Goal: Navigation & Orientation: Find specific page/section

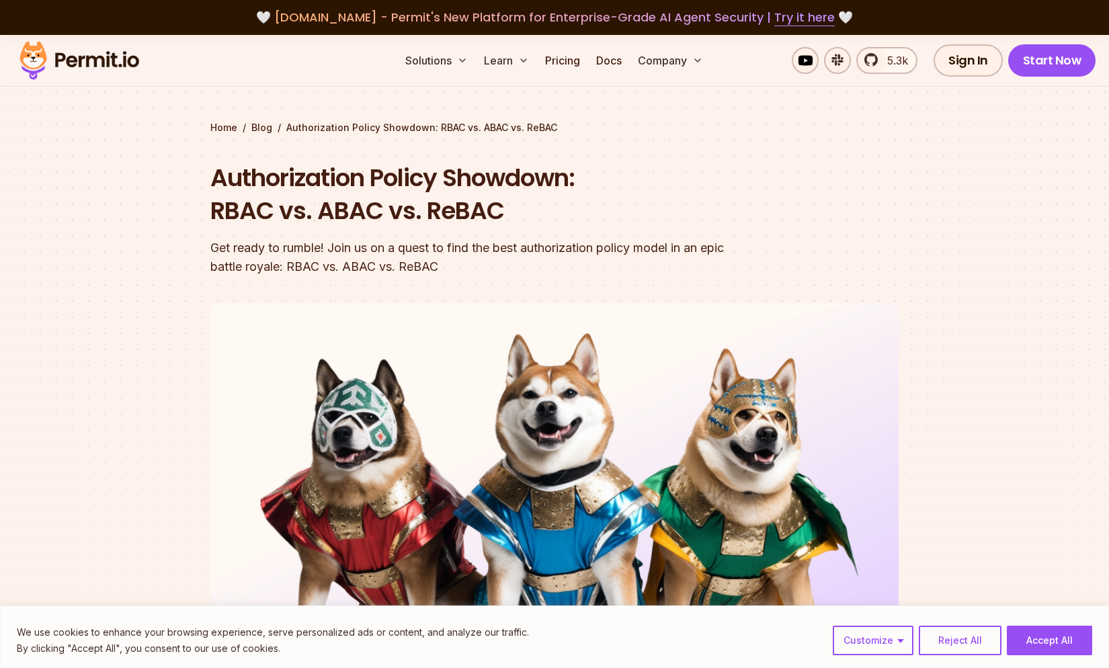
scroll to position [854, 0]
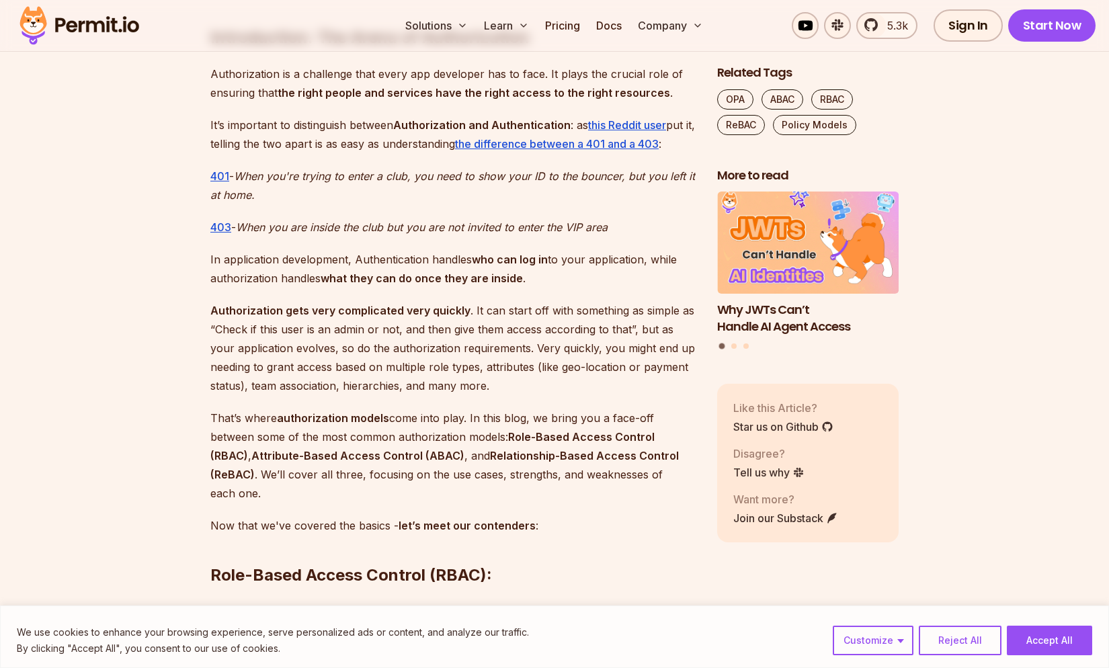
click at [63, 26] on img at bounding box center [79, 26] width 132 height 46
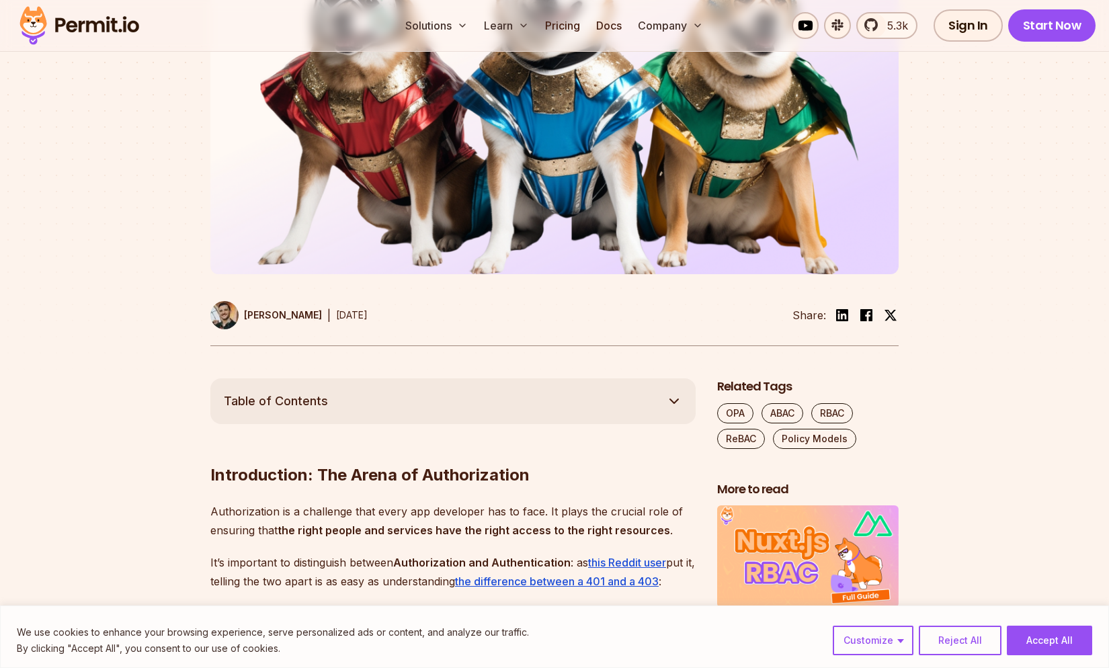
scroll to position [0, 0]
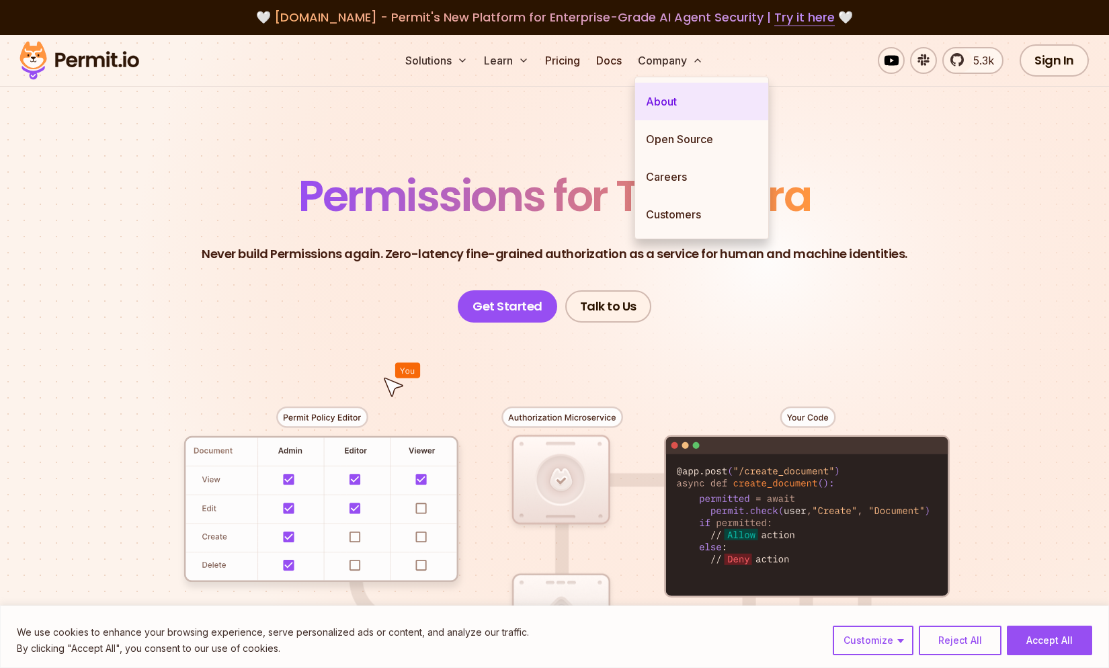
click at [670, 95] on link "About" at bounding box center [701, 102] width 133 height 38
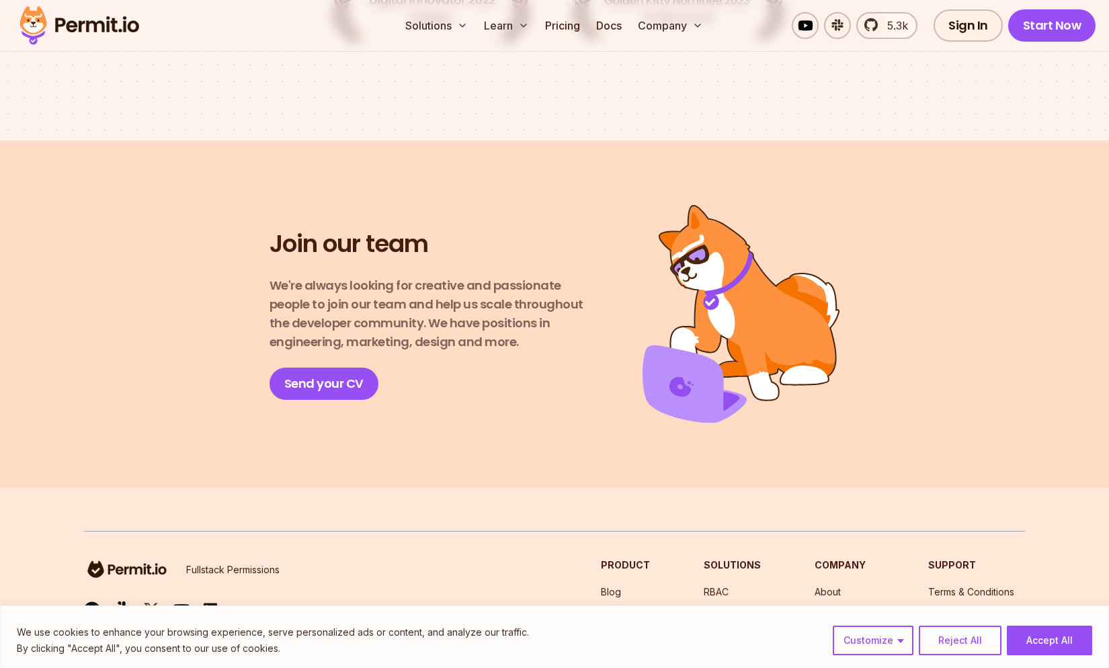
scroll to position [2345, 0]
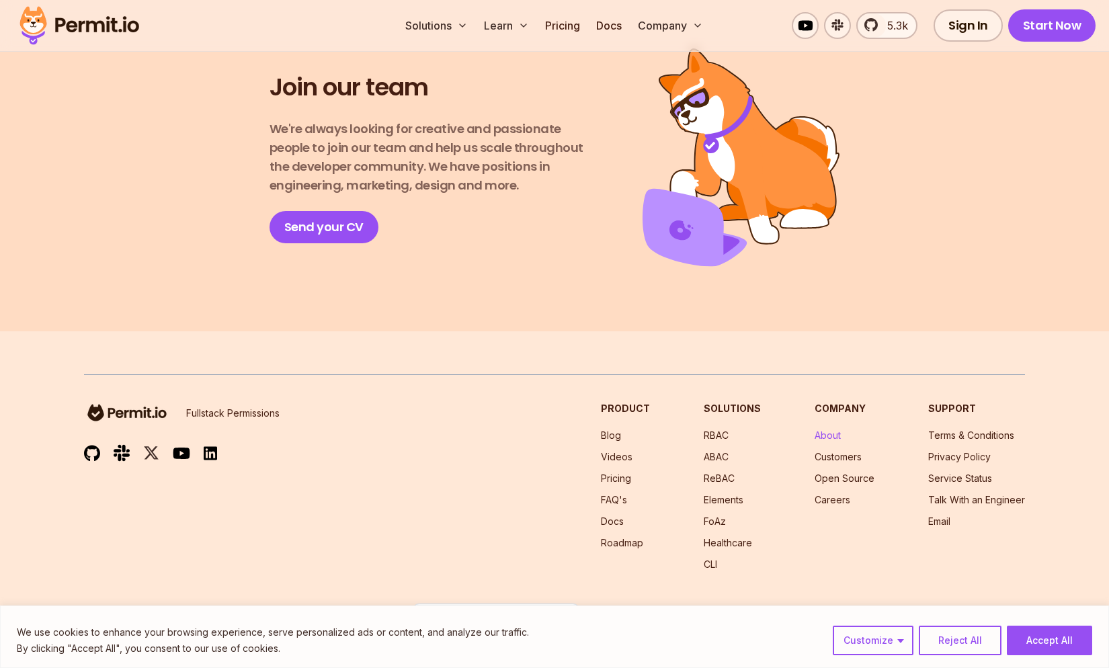
click at [826, 430] on link "About" at bounding box center [828, 435] width 26 height 11
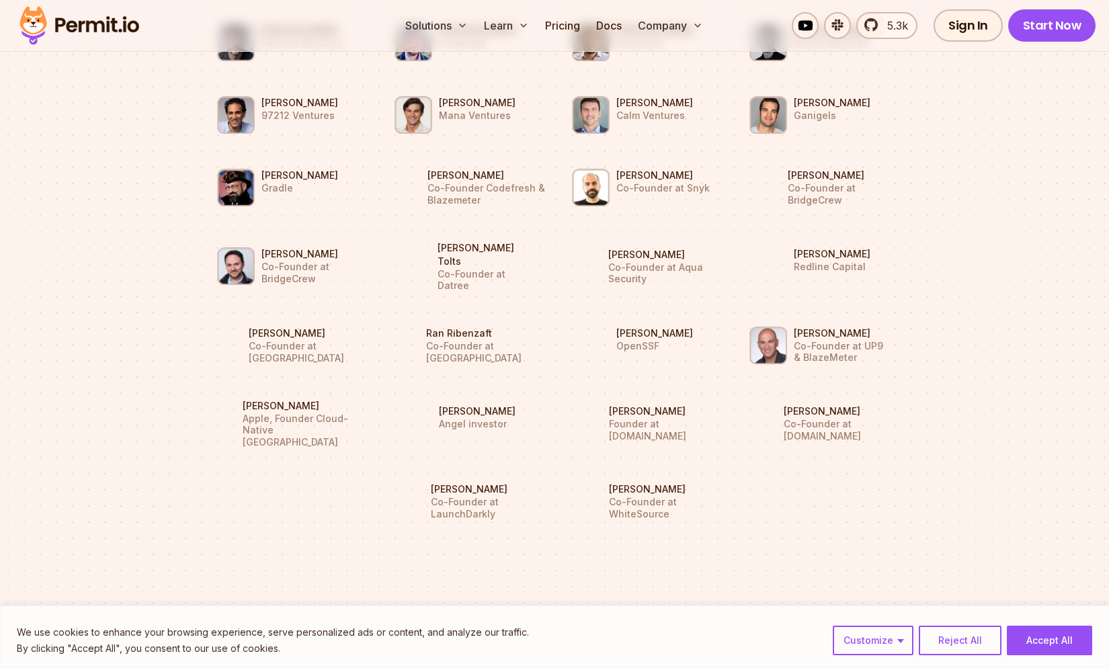
scroll to position [1691, 0]
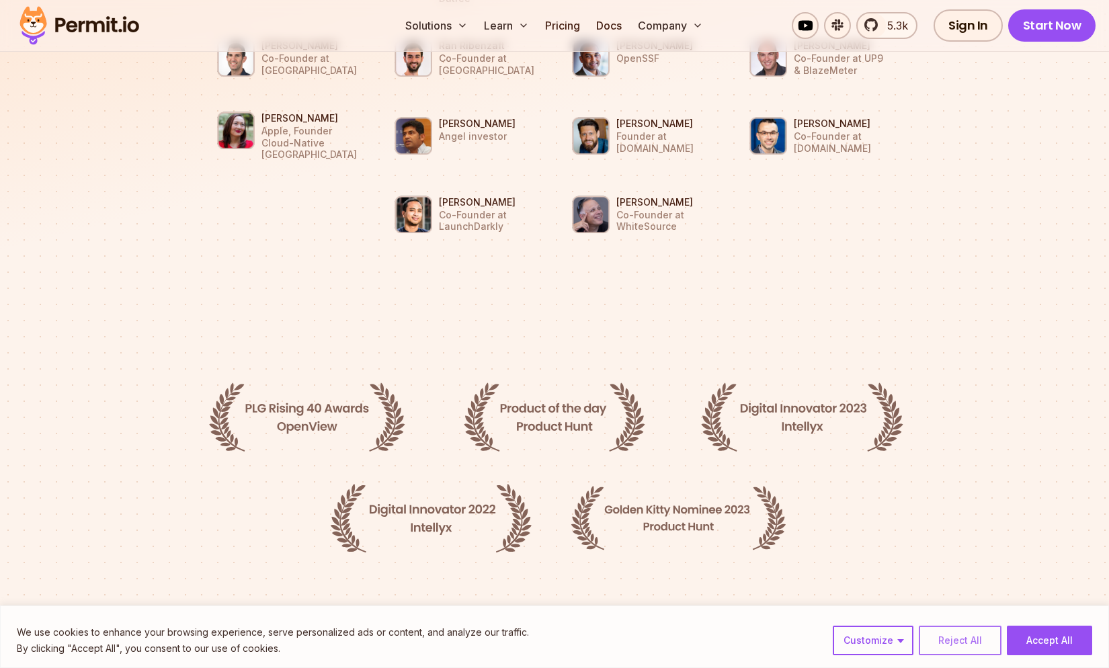
click at [959, 645] on button "Reject All" at bounding box center [960, 641] width 83 height 30
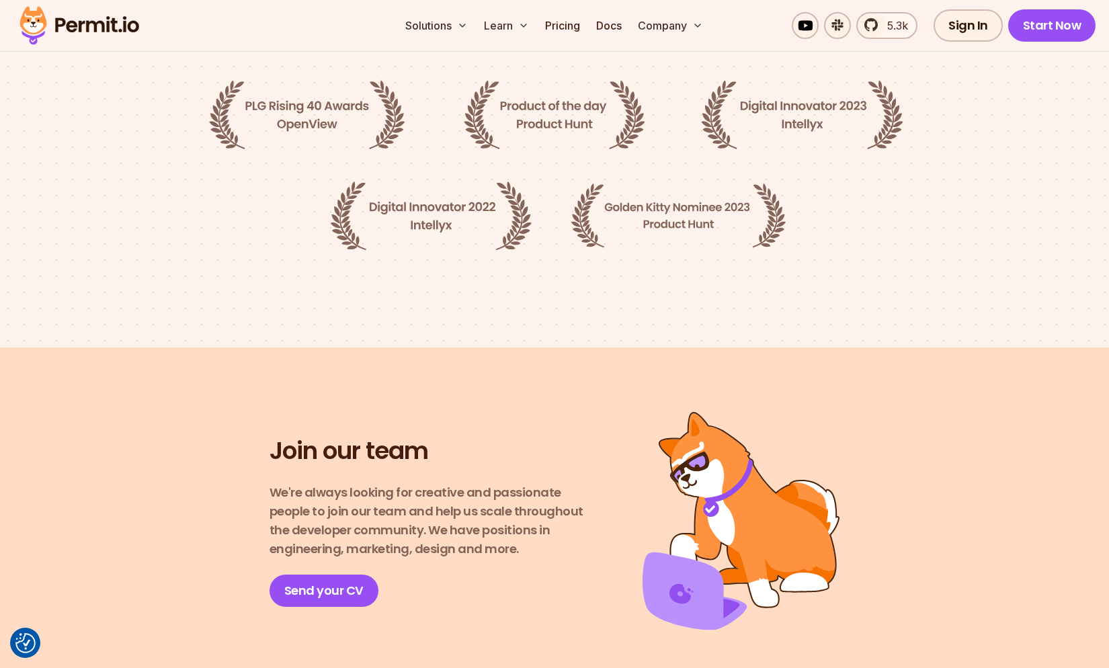
scroll to position [2345, 0]
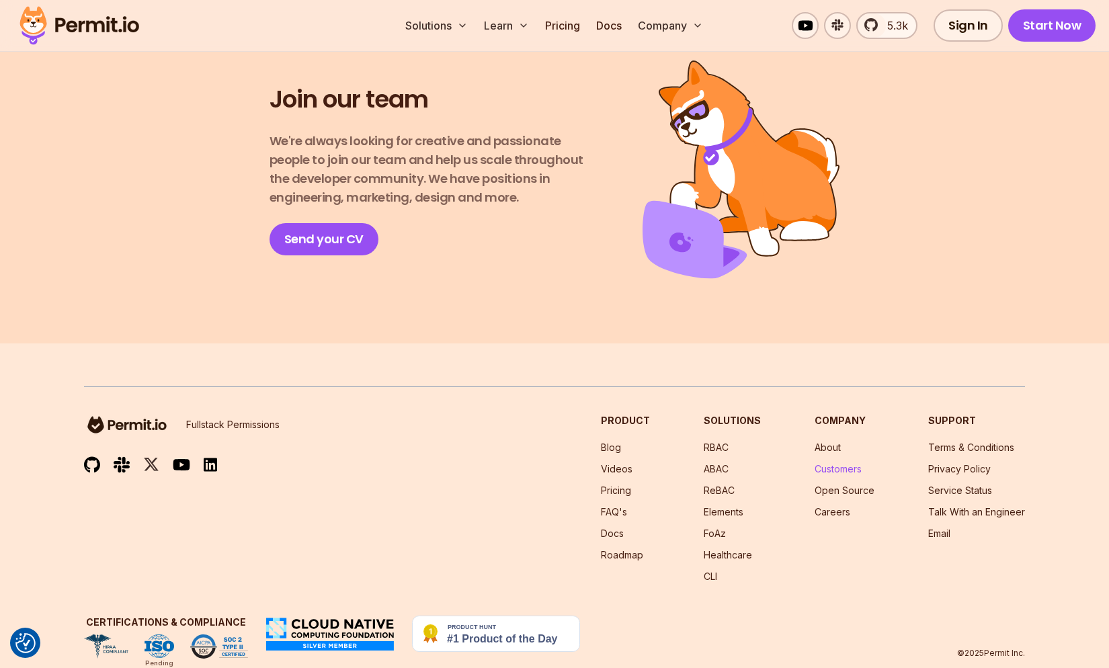
click at [836, 463] on link "Customers" at bounding box center [838, 468] width 47 height 11
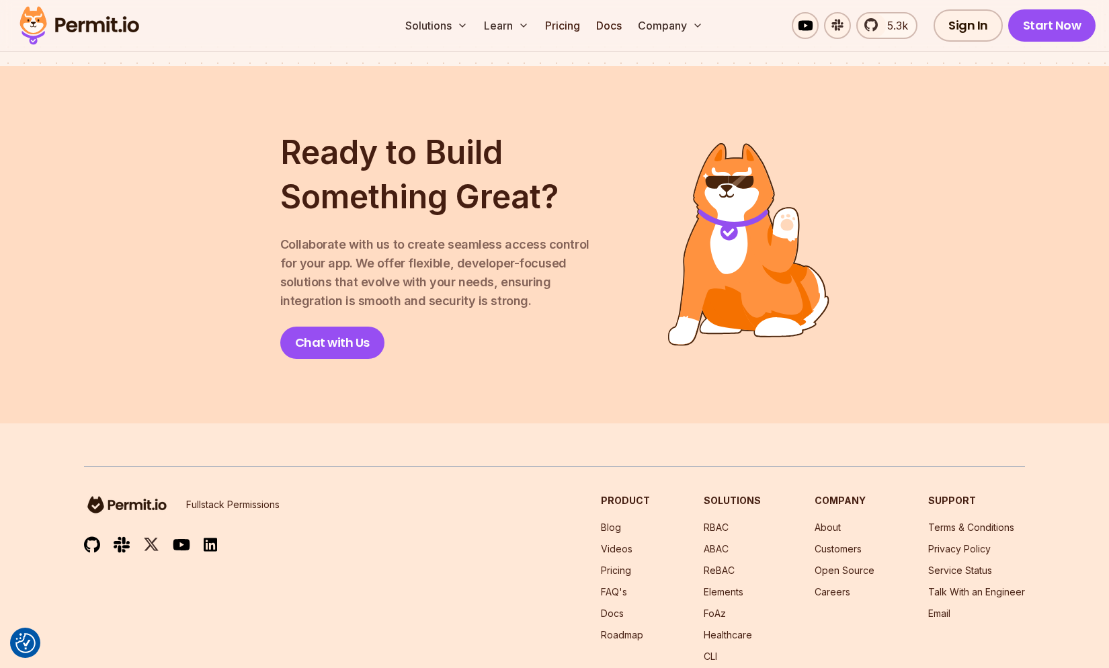
scroll to position [1885, 0]
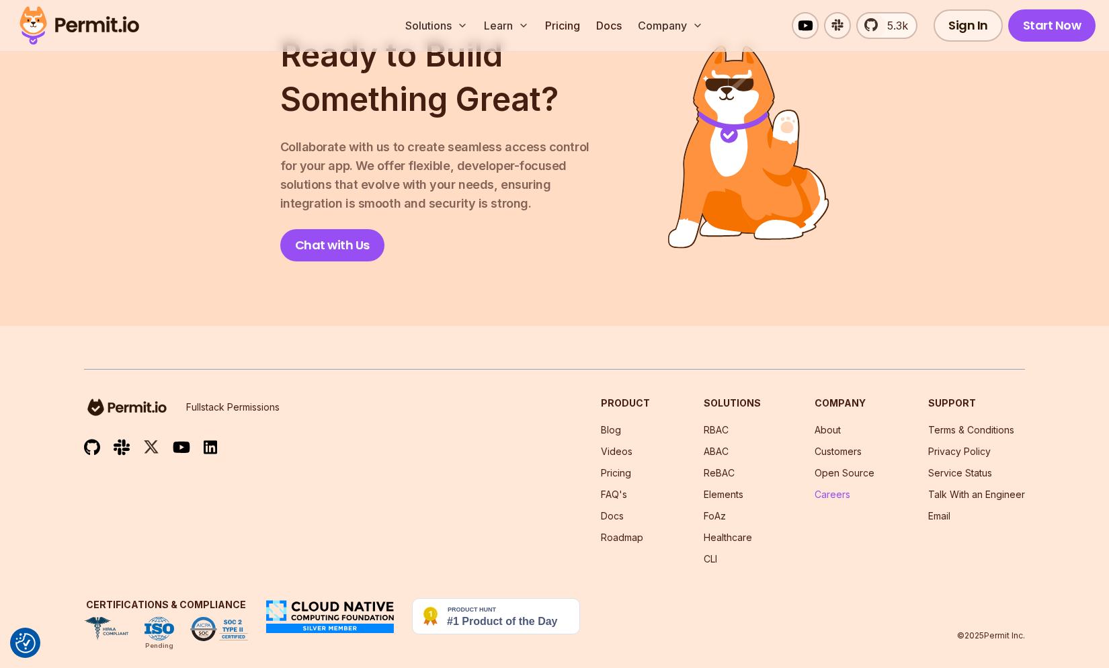
click at [829, 489] on link "Careers" at bounding box center [833, 494] width 36 height 11
